Goal: Task Accomplishment & Management: Manage account settings

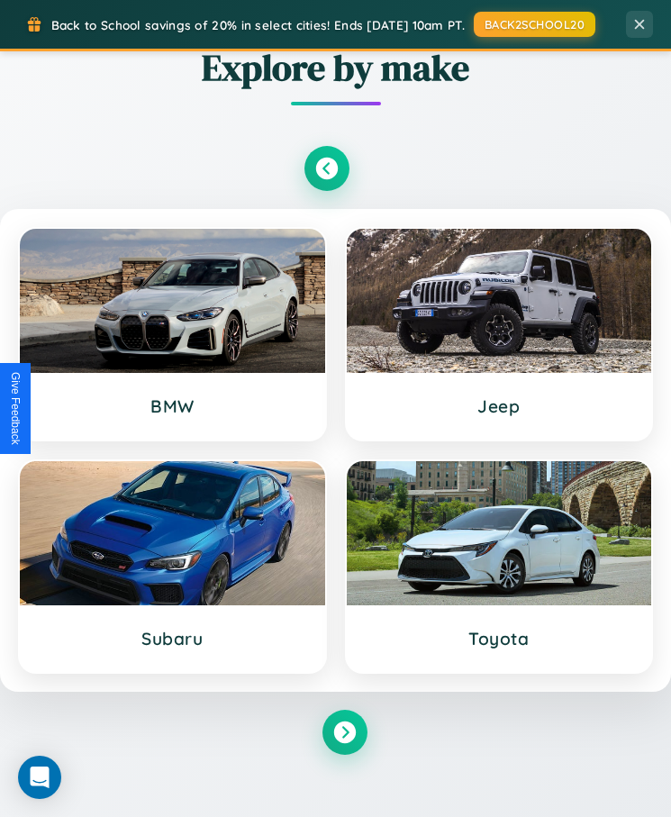
scroll to position [978, 0]
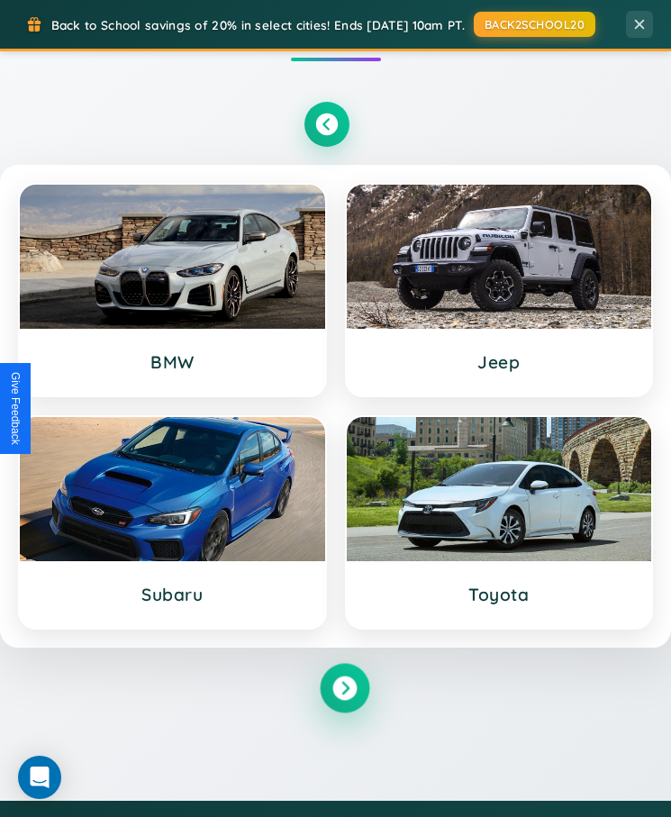
click at [344, 690] on icon at bounding box center [345, 688] width 24 height 24
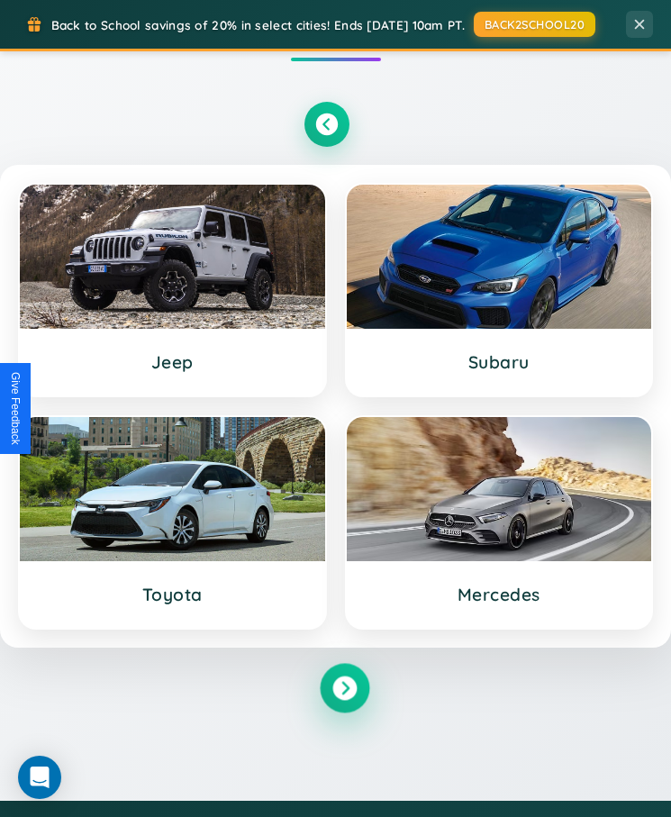
click at [344, 690] on icon at bounding box center [345, 688] width 24 height 24
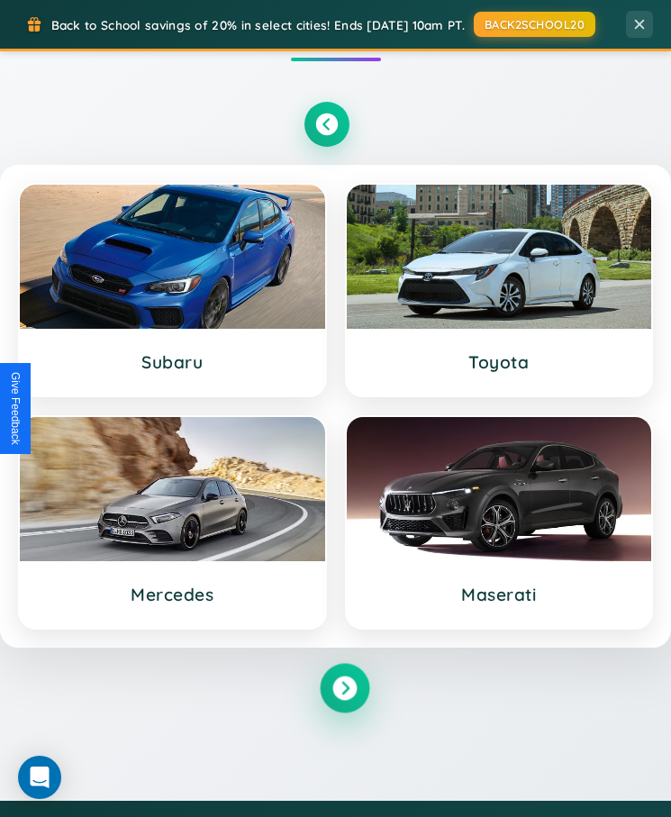
click at [344, 690] on icon at bounding box center [345, 688] width 24 height 24
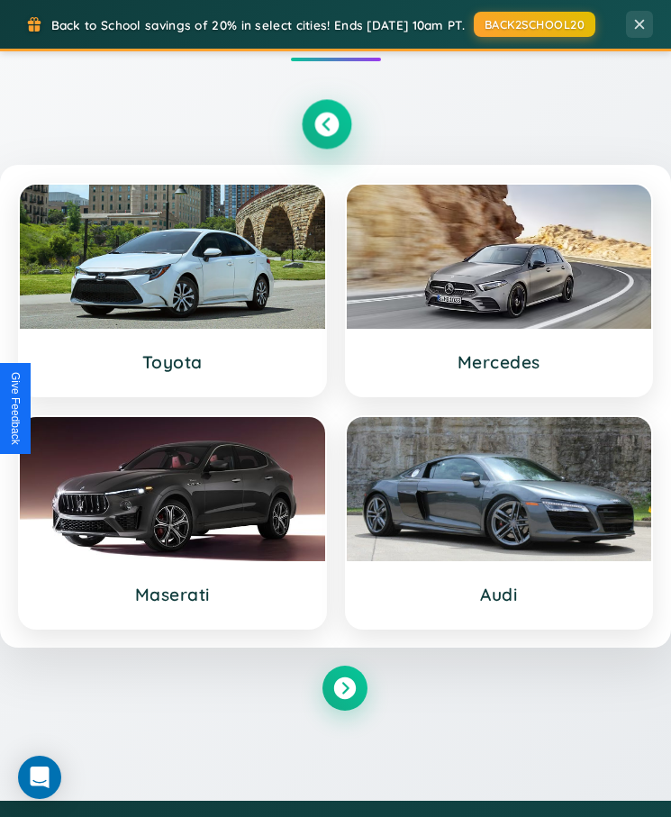
click at [326, 126] on icon at bounding box center [326, 124] width 24 height 24
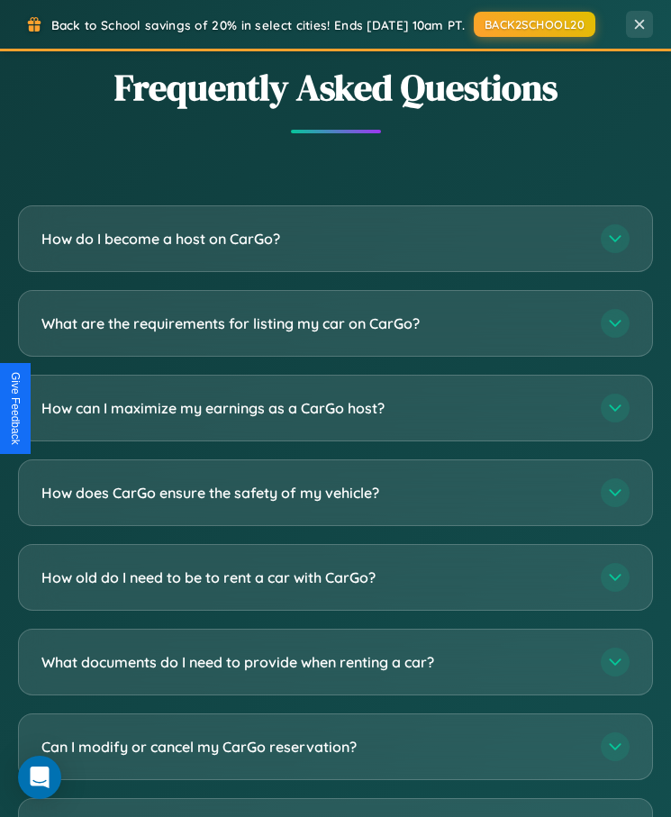
scroll to position [4917, 0]
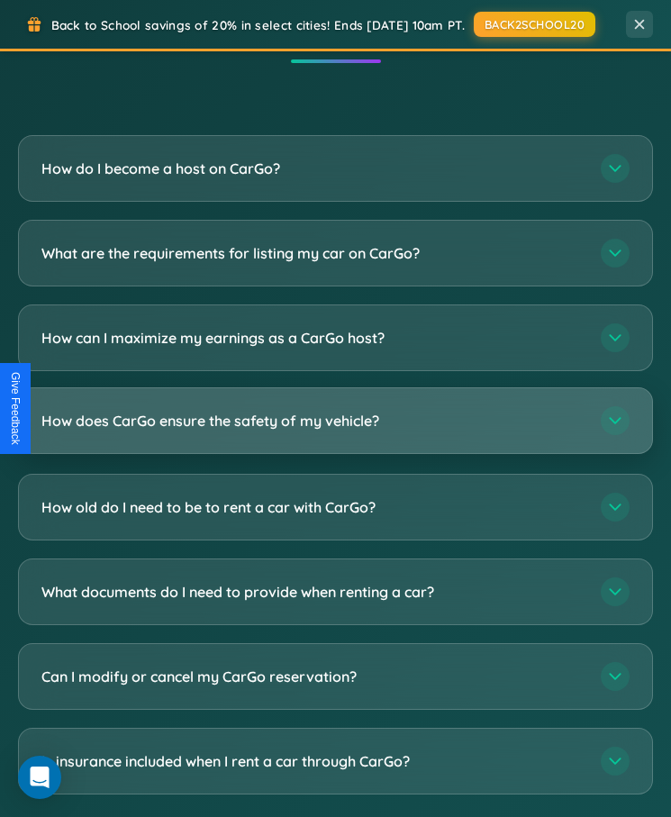
click at [335, 411] on h3 "How does CarGo ensure the safety of my vehicle?" at bounding box center [312, 421] width 542 height 20
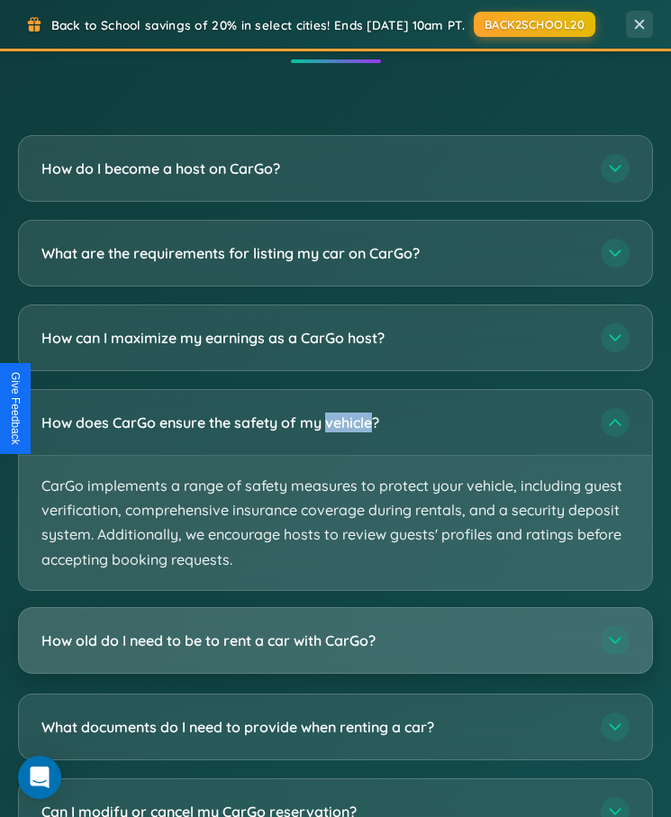
click at [335, 631] on h3 "How old do I need to be to rent a car with CarGo?" at bounding box center [312, 641] width 542 height 20
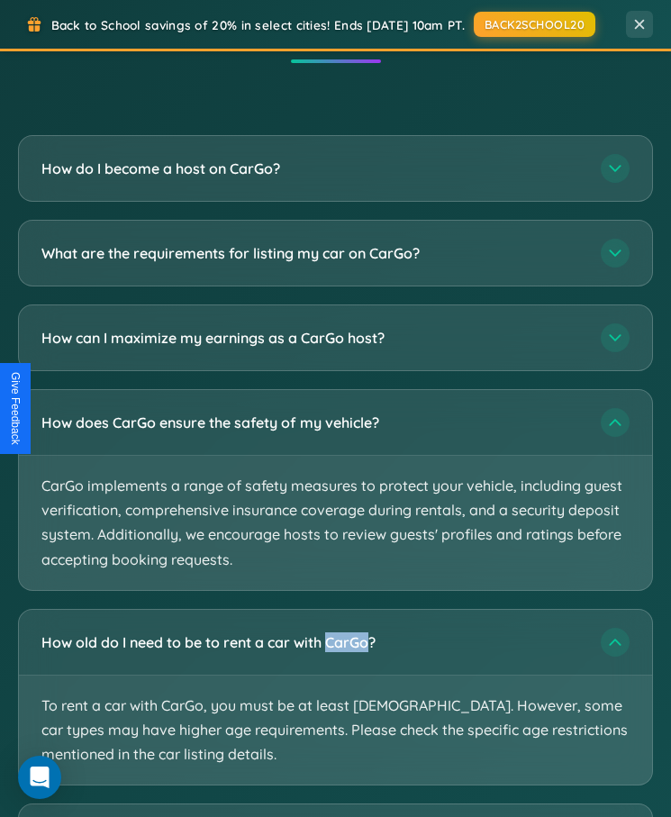
scroll to position [5017, 0]
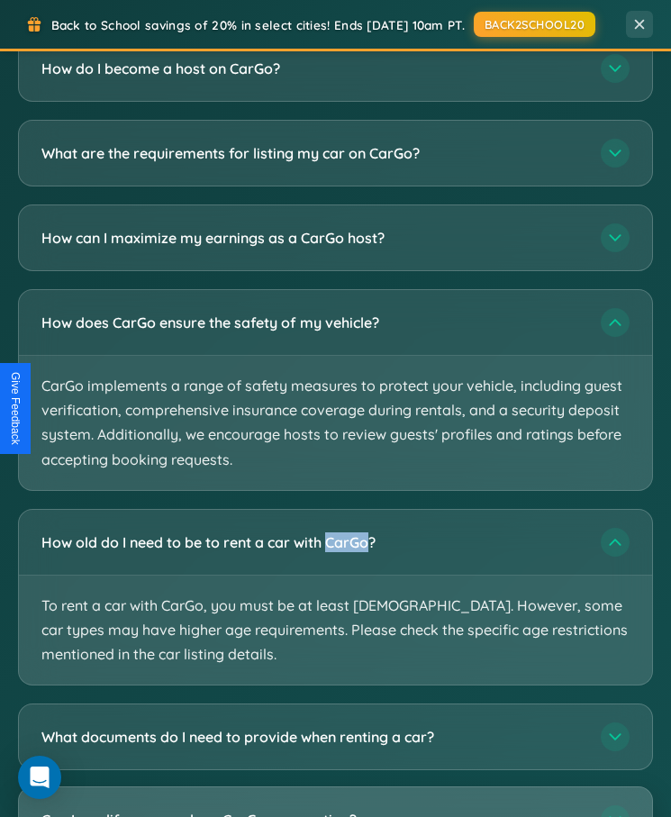
click at [335, 810] on h3 "Can I modify or cancel my CarGo reservation?" at bounding box center [312, 820] width 542 height 20
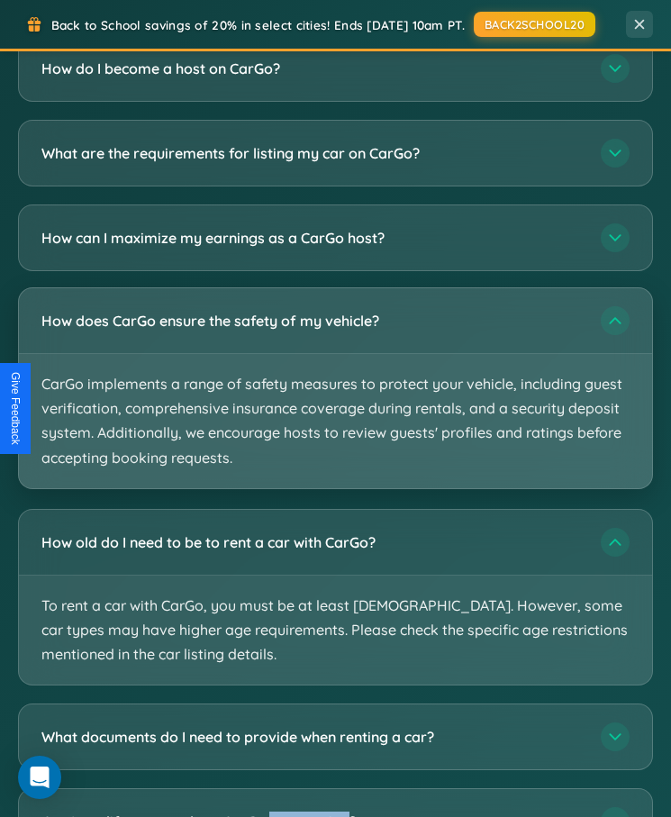
click at [335, 354] on p "CarGo implements a range of safety measures to protect your vehicle, including …" at bounding box center [335, 421] width 633 height 134
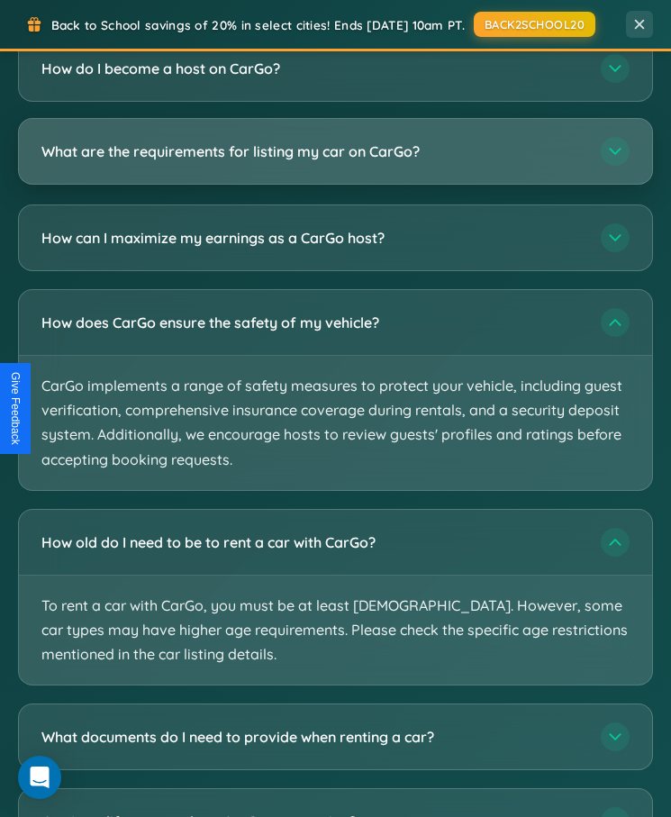
click at [335, 141] on h3 "What are the requirements for listing my car on CarGo?" at bounding box center [312, 151] width 542 height 20
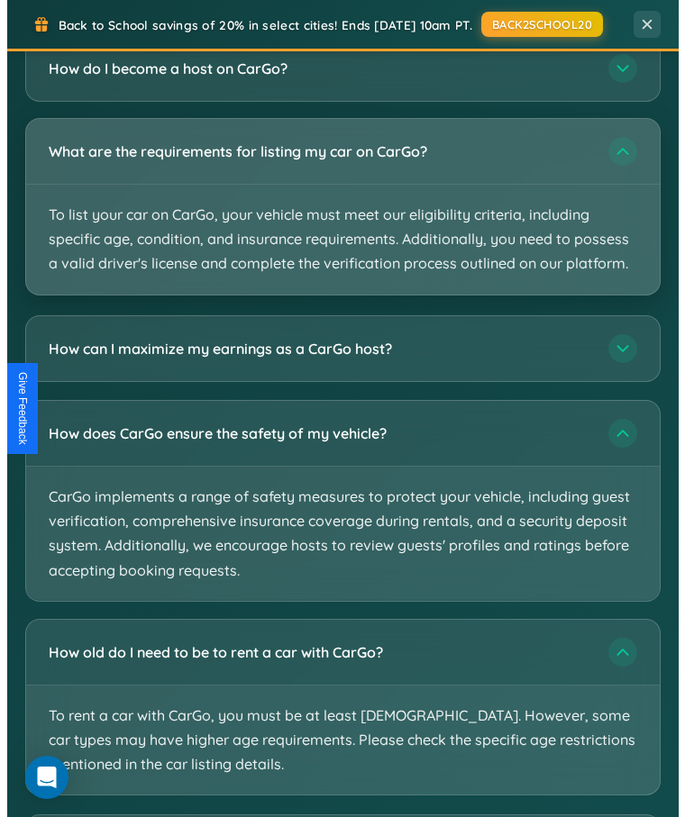
scroll to position [0, 0]
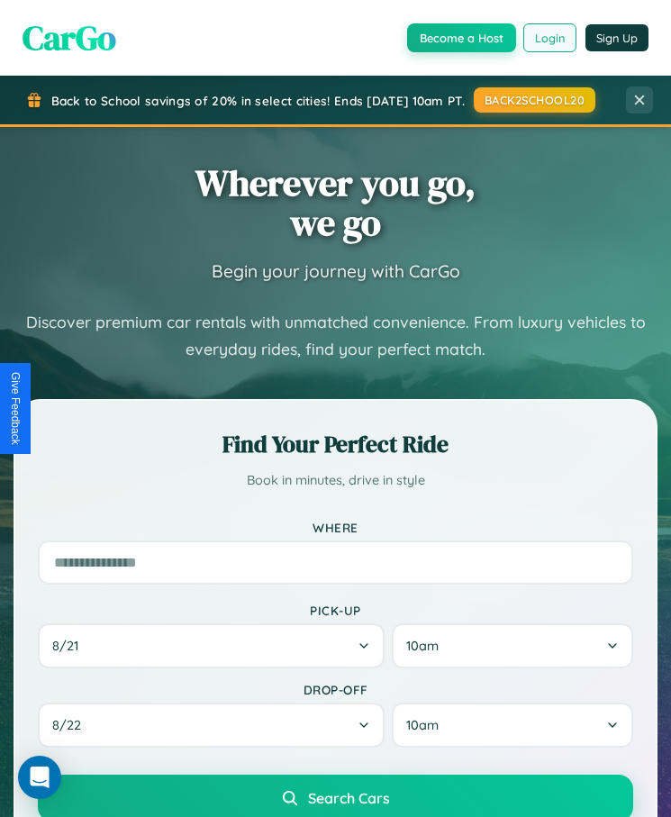
click at [550, 37] on button "Login" at bounding box center [550, 37] width 53 height 29
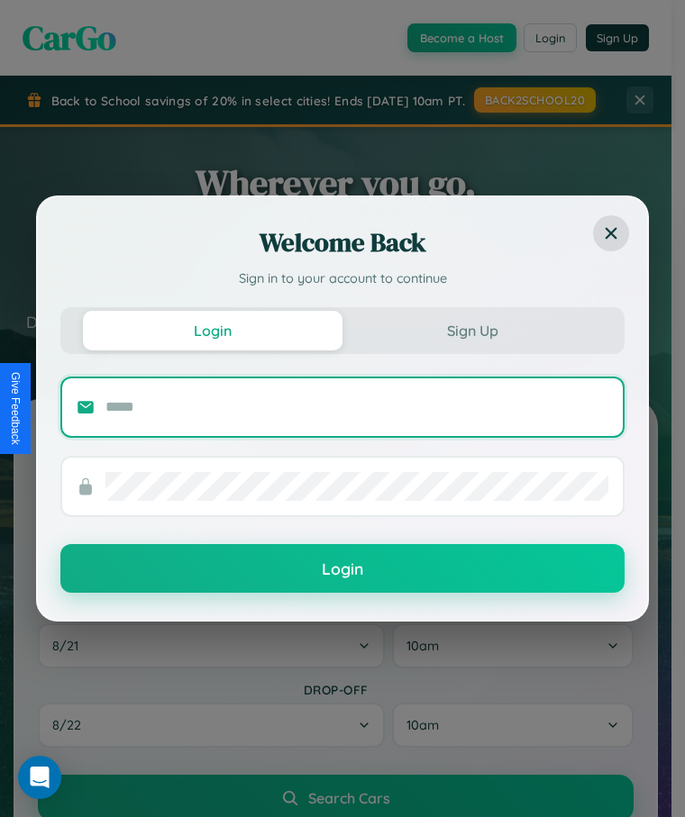
click at [357, 406] on input "text" at bounding box center [356, 407] width 503 height 29
type input "**********"
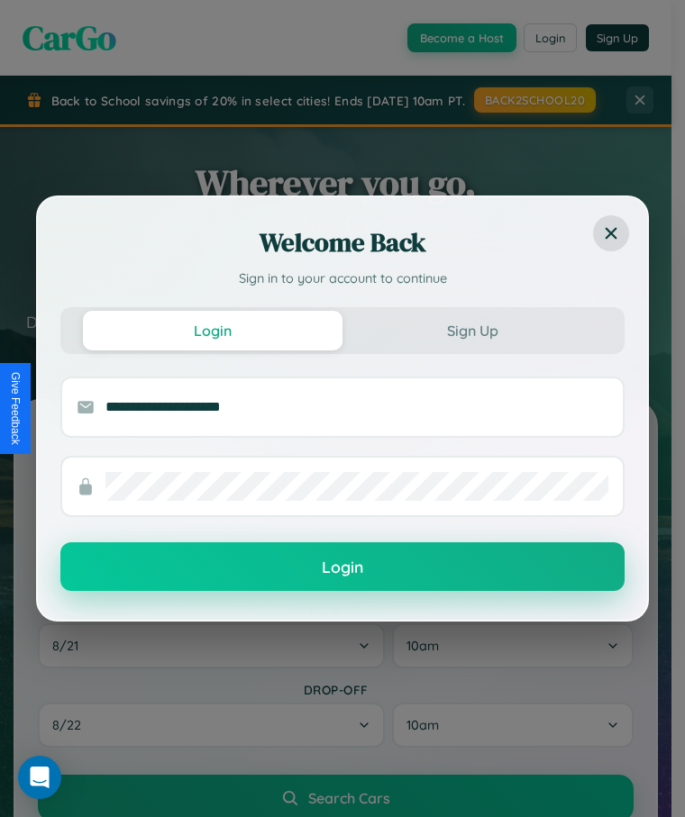
click at [342, 568] on button "Login" at bounding box center [342, 566] width 564 height 49
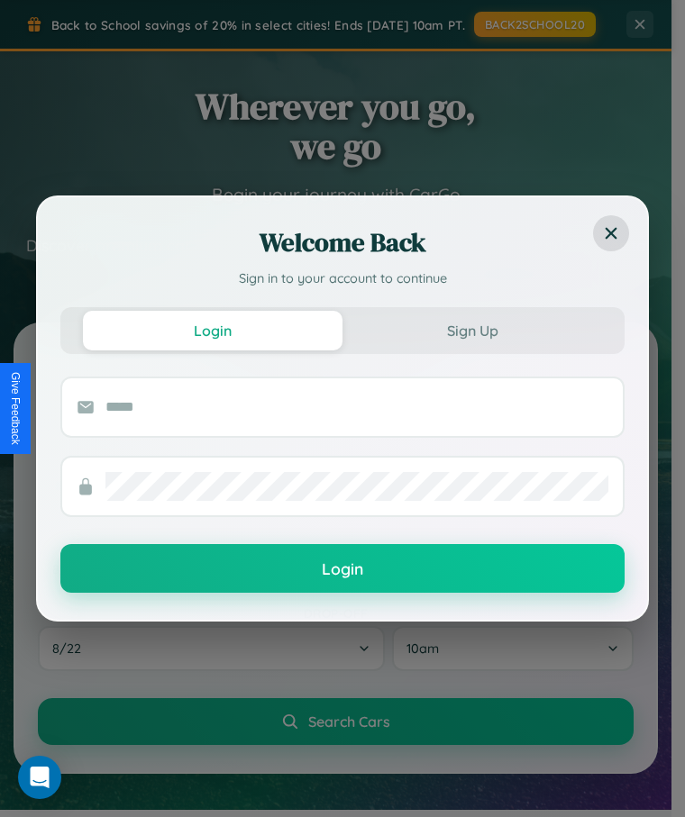
scroll to position [2718, 0]
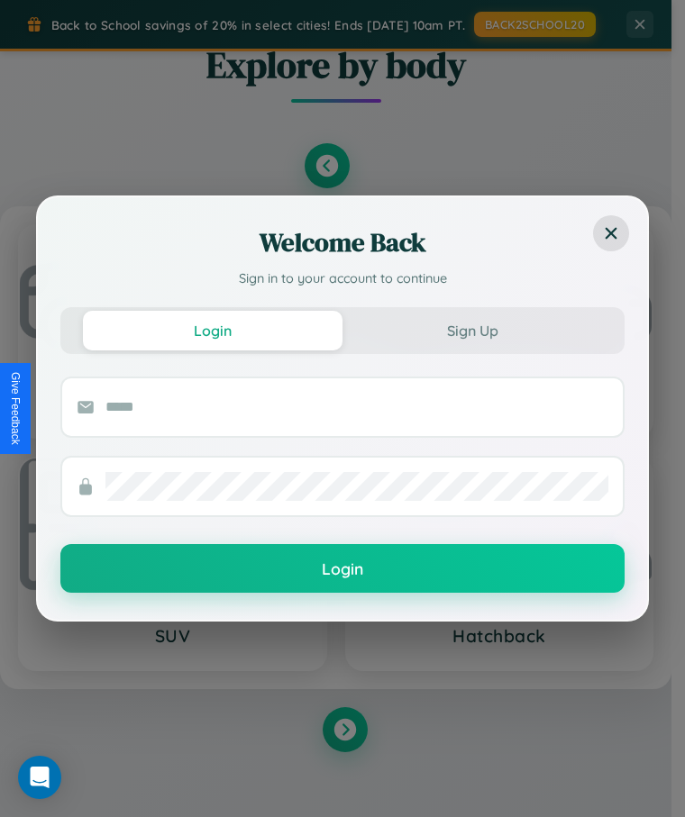
click at [326, 794] on div "Welcome Back Sign in to your account to continue Login Sign Up Login" at bounding box center [342, 408] width 685 height 817
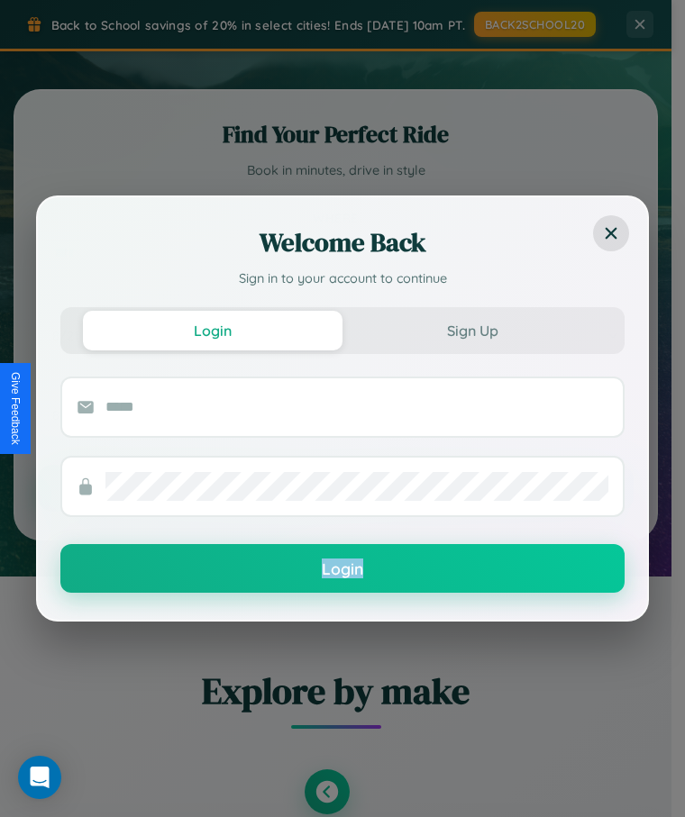
scroll to position [874, 0]
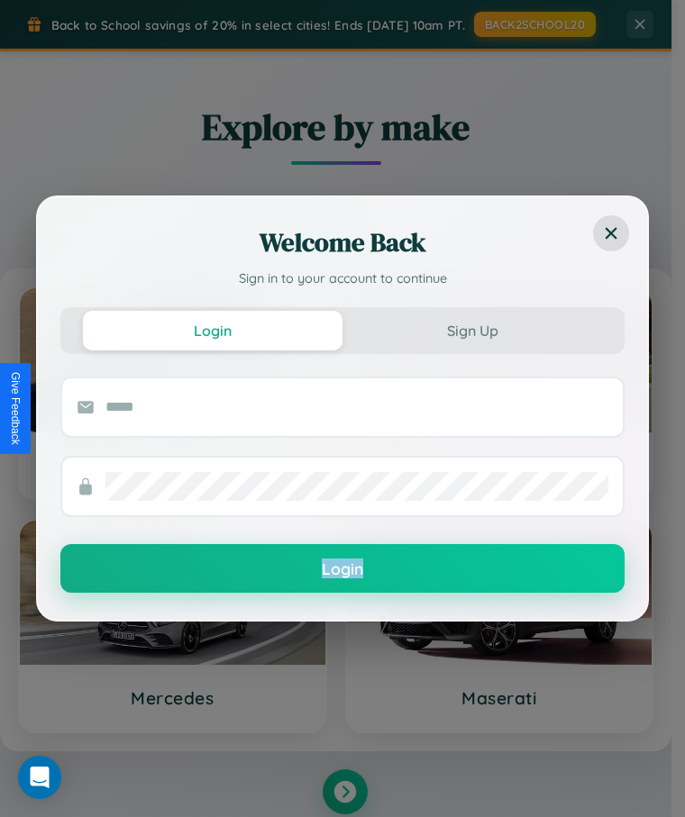
click at [344, 794] on div "Welcome Back Sign in to your account to continue Login Sign Up Login" at bounding box center [342, 408] width 685 height 817
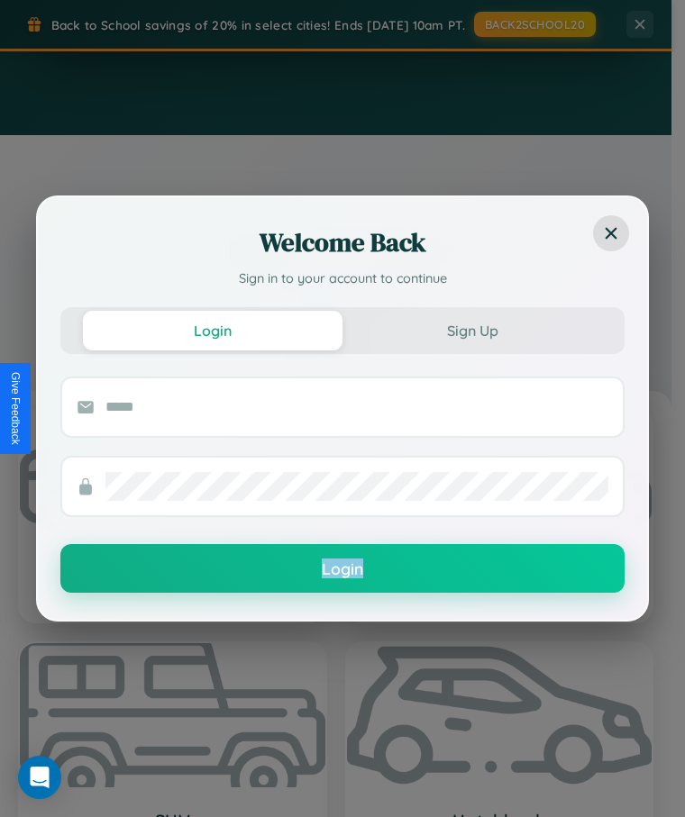
click at [498, 709] on div "Welcome Back Sign in to your account to continue Login Sign Up Login" at bounding box center [342, 408] width 685 height 817
